Goal: Book appointment/travel/reservation

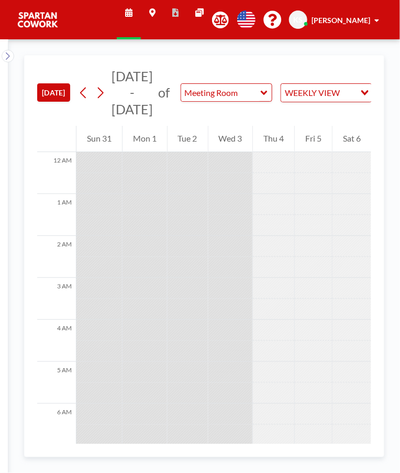
scroll to position [440, 0]
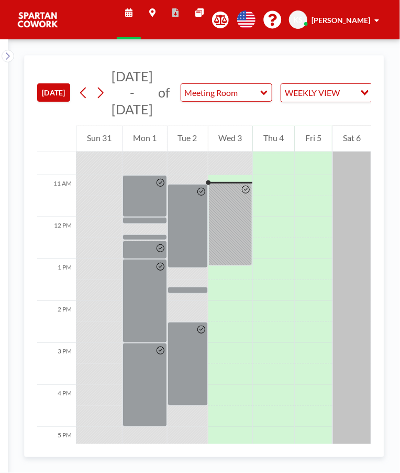
scroll to position [440, 0]
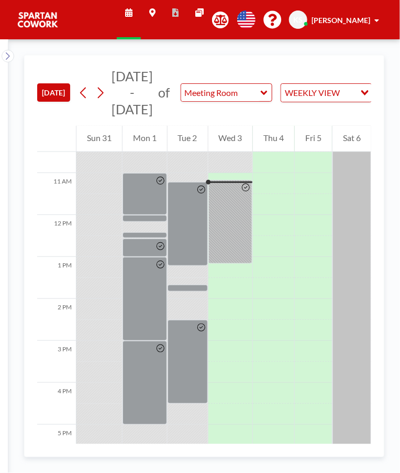
click at [245, 227] on div at bounding box center [246, 221] width 12 height 83
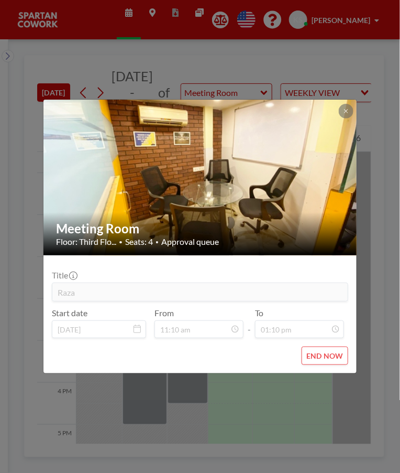
click at [329, 401] on div "Meeting Room Floor: Third Flo... • Seats: 4 • Approval queue Title Raza Start d…" at bounding box center [200, 236] width 400 height 473
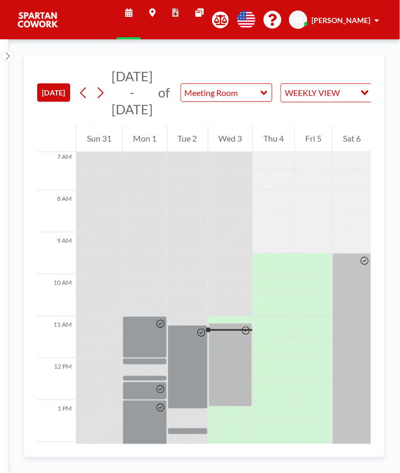
scroll to position [300, 0]
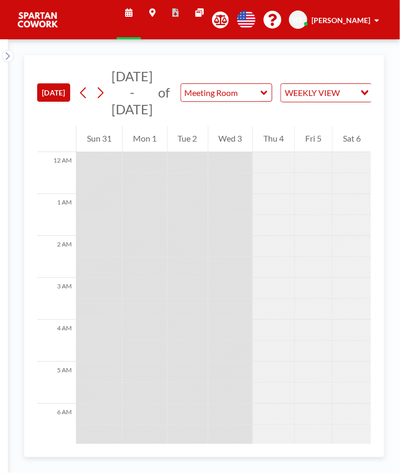
scroll to position [461, 0]
